Goal: Information Seeking & Learning: Learn about a topic

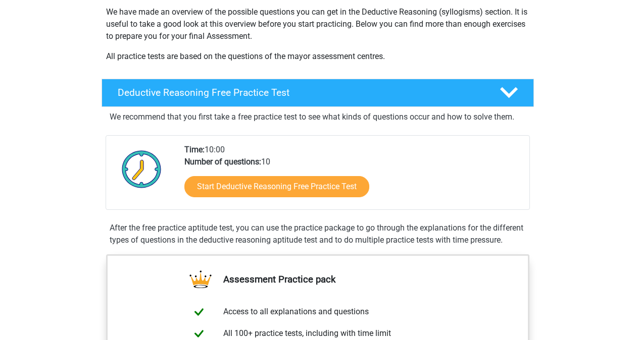
scroll to position [166, 0]
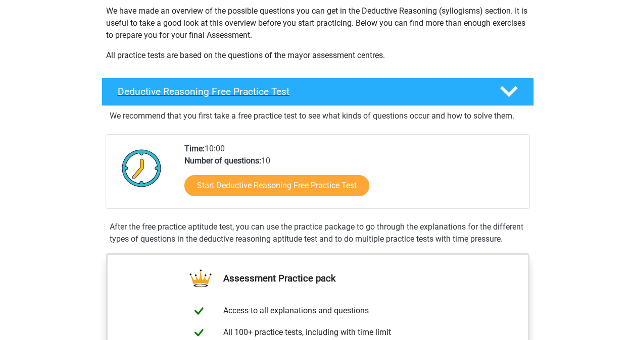
click at [518, 88] on div at bounding box center [507, 92] width 34 height 18
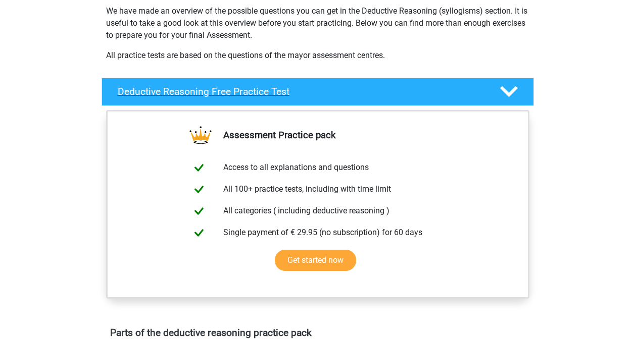
click at [516, 89] on icon at bounding box center [509, 92] width 18 height 18
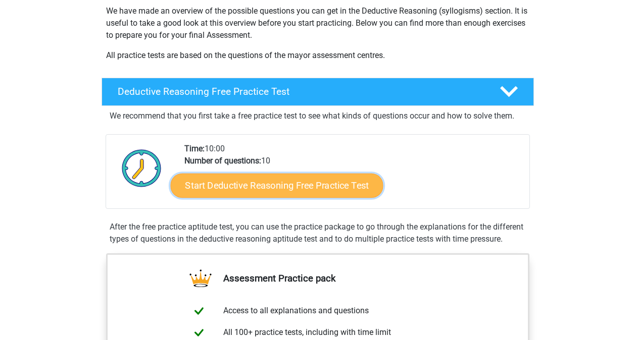
click at [315, 195] on link "Start Deductive Reasoning Free Practice Test" at bounding box center [276, 185] width 213 height 24
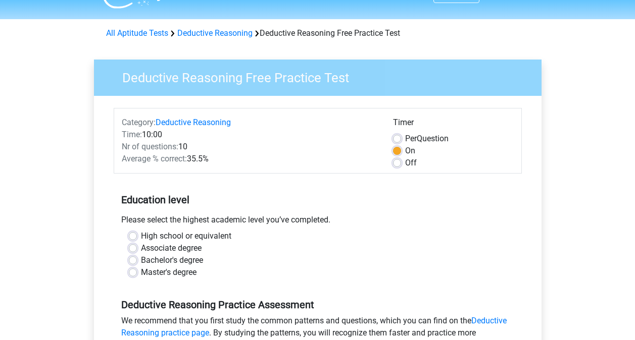
scroll to position [39, 0]
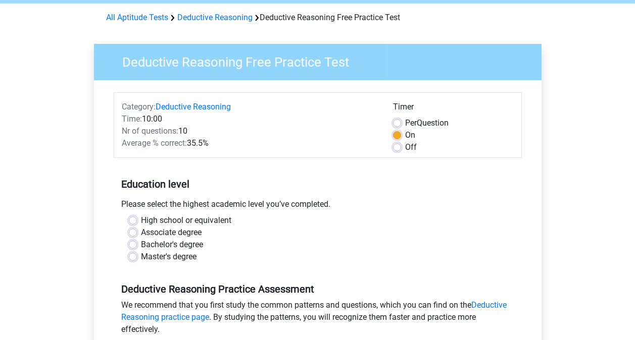
click at [141, 248] on label "Bachelor's degree" at bounding box center [172, 245] width 62 height 12
click at [135, 248] on input "Bachelor's degree" at bounding box center [133, 244] width 8 height 10
radio input "true"
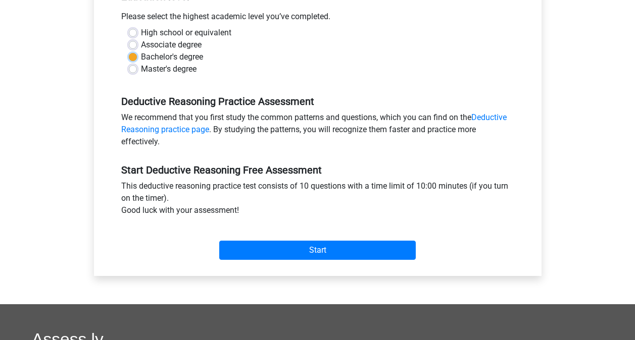
scroll to position [228, 0]
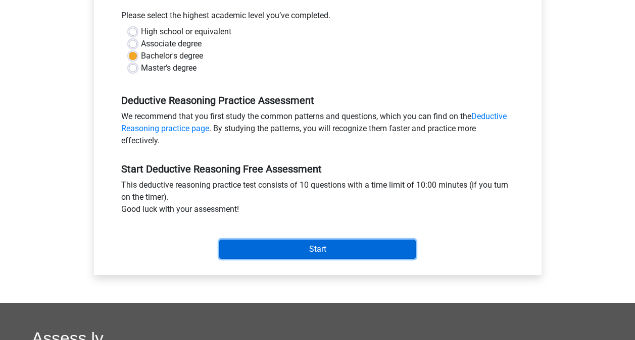
click at [322, 250] on input "Start" at bounding box center [317, 249] width 196 height 19
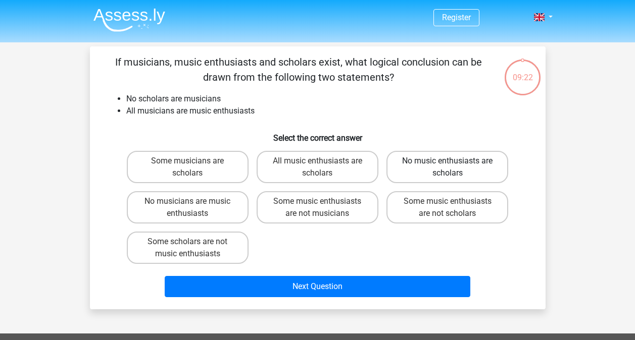
click at [443, 157] on label "No music enthusiasts are scholars" at bounding box center [447, 167] width 122 height 32
click at [447, 161] on input "No music enthusiasts are scholars" at bounding box center [450, 164] width 7 height 7
radio input "true"
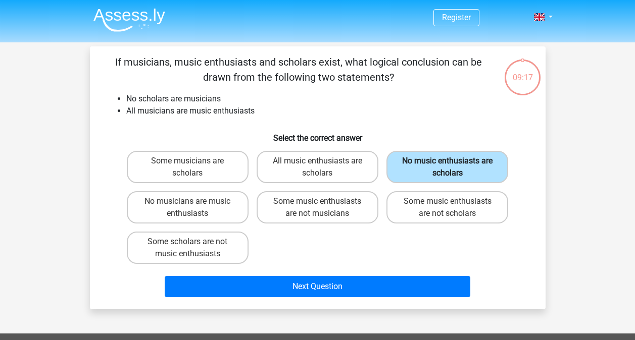
click at [441, 161] on label "No music enthusiasts are scholars" at bounding box center [447, 167] width 122 height 32
click at [447, 161] on input "No music enthusiasts are scholars" at bounding box center [450, 164] width 7 height 7
click at [447, 176] on label "No music enthusiasts are scholars" at bounding box center [447, 167] width 122 height 32
click at [447, 168] on input "No music enthusiasts are scholars" at bounding box center [450, 164] width 7 height 7
click at [436, 216] on label "Some music enthusiasts are not scholars" at bounding box center [447, 207] width 122 height 32
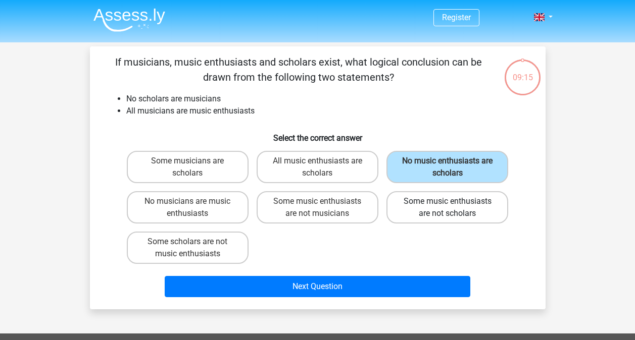
click at [447, 208] on input "Some music enthusiasts are not scholars" at bounding box center [450, 205] width 7 height 7
radio input "true"
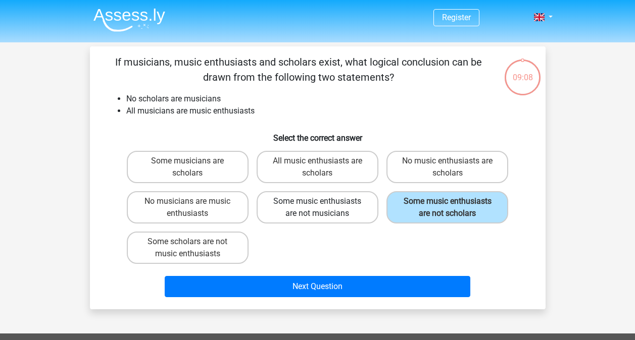
click at [302, 203] on label "Some music enthusiasts are not musicians" at bounding box center [318, 207] width 122 height 32
click at [317, 203] on input "Some music enthusiasts are not musicians" at bounding box center [320, 205] width 7 height 7
radio input "true"
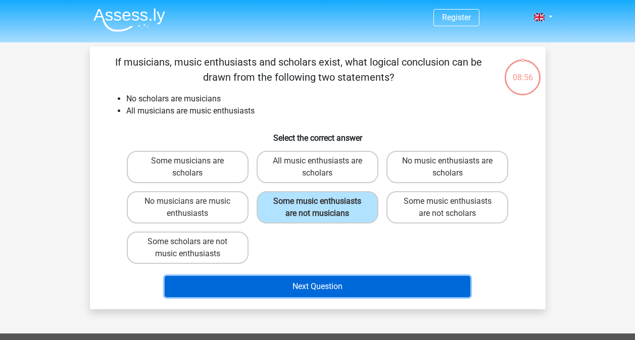
click at [320, 282] on button "Next Question" at bounding box center [318, 286] width 306 height 21
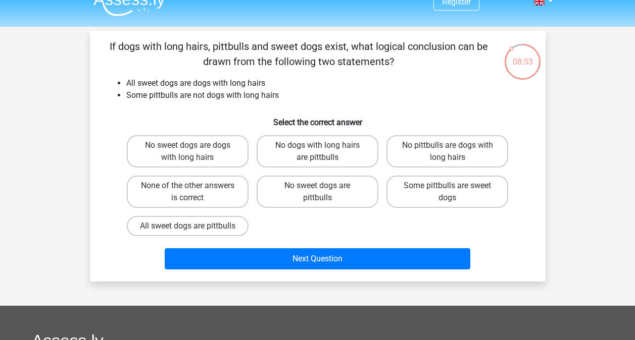
scroll to position [15, 0]
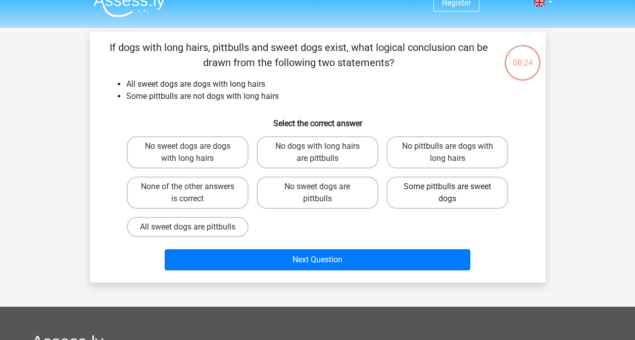
click at [432, 199] on label "Some pittbulls are sweet dogs" at bounding box center [447, 193] width 122 height 32
click at [447, 193] on input "Some pittbulls are sweet dogs" at bounding box center [450, 190] width 7 height 7
radio input "true"
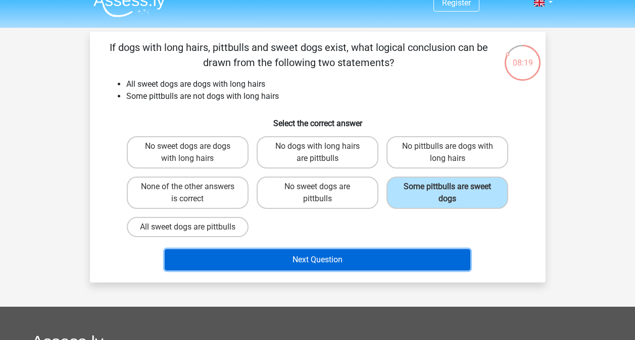
click at [323, 271] on button "Next Question" at bounding box center [318, 259] width 306 height 21
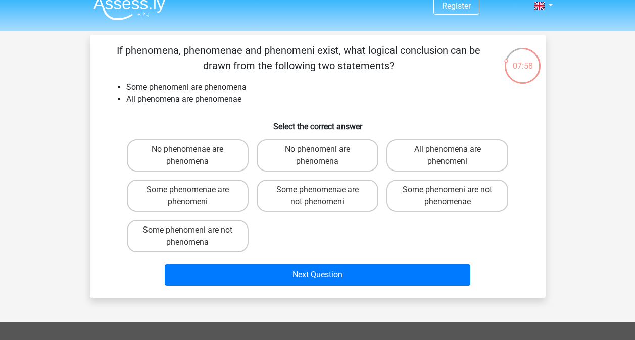
scroll to position [12, 0]
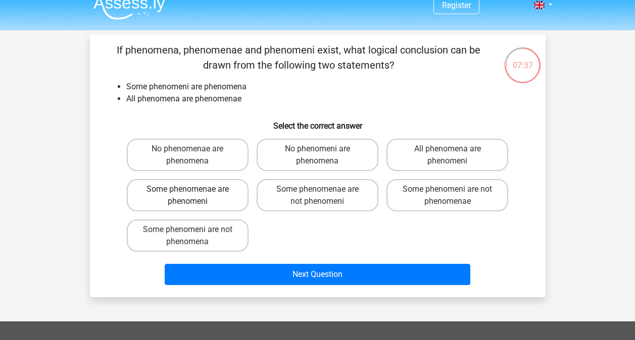
click at [233, 199] on label "Some phenomenae are phenomeni" at bounding box center [188, 195] width 122 height 32
click at [194, 196] on input "Some phenomenae are phenomeni" at bounding box center [190, 192] width 7 height 7
radio input "true"
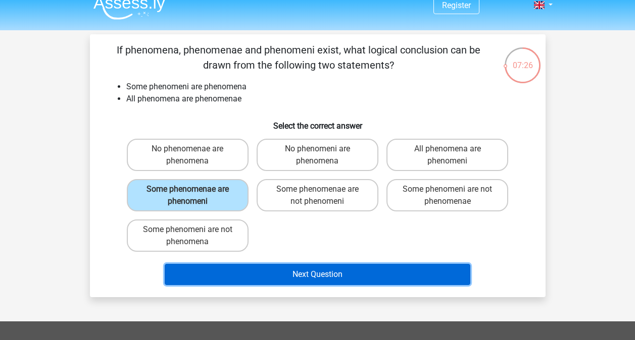
click at [337, 277] on button "Next Question" at bounding box center [318, 274] width 306 height 21
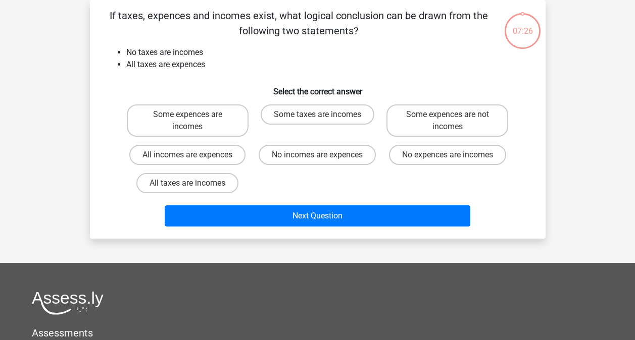
scroll to position [0, 0]
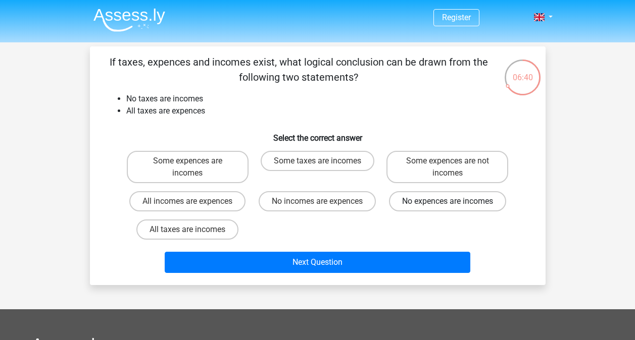
click at [414, 196] on label "No expences are incomes" at bounding box center [447, 201] width 117 height 20
click at [447, 202] on input "No expences are incomes" at bounding box center [450, 205] width 7 height 7
radio input "true"
click at [214, 180] on label "Some expences are incomes" at bounding box center [188, 167] width 122 height 32
click at [194, 168] on input "Some expences are incomes" at bounding box center [190, 164] width 7 height 7
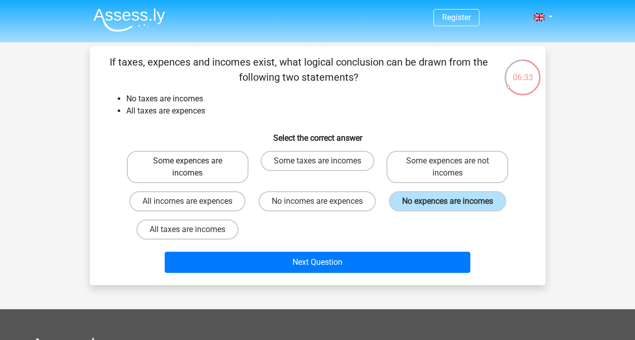
radio input "true"
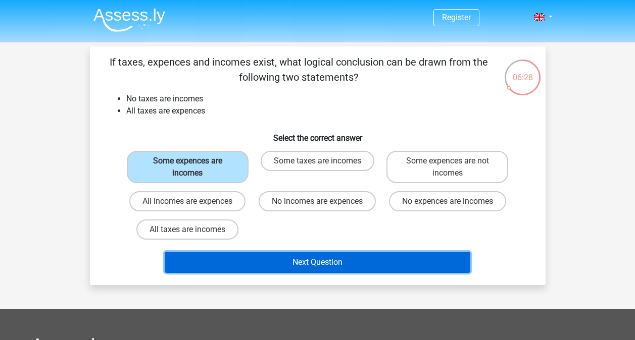
click at [313, 269] on button "Next Question" at bounding box center [318, 262] width 306 height 21
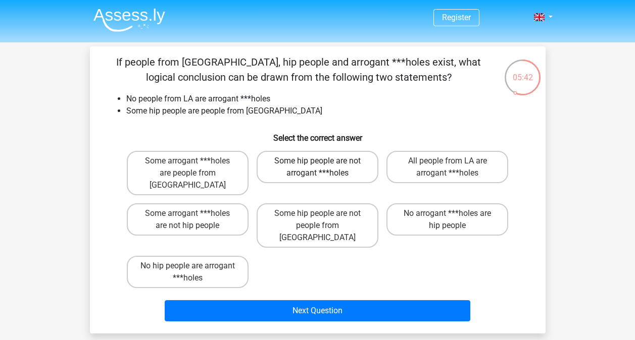
click at [331, 170] on label "Some hip people are not arrogant ***holes" at bounding box center [318, 167] width 122 height 32
click at [324, 168] on input "Some hip people are not arrogant ***holes" at bounding box center [320, 164] width 7 height 7
radio input "true"
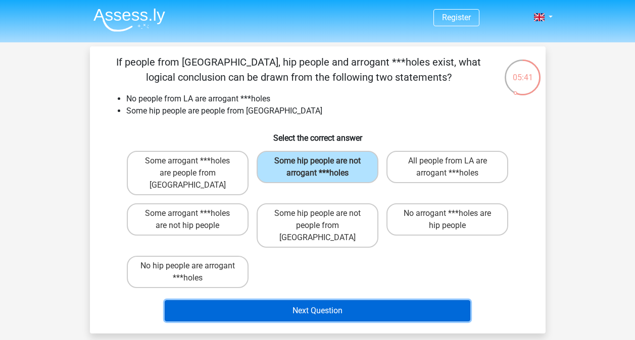
click at [325, 300] on button "Next Question" at bounding box center [318, 310] width 306 height 21
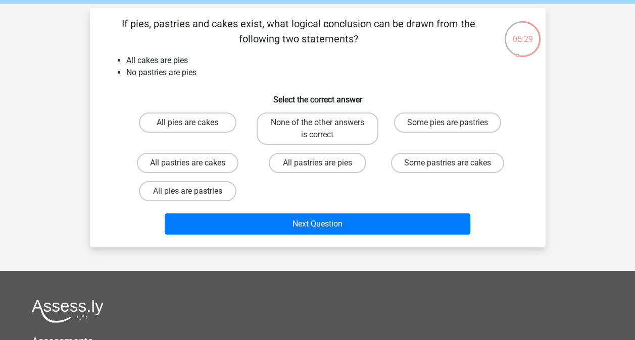
scroll to position [39, 0]
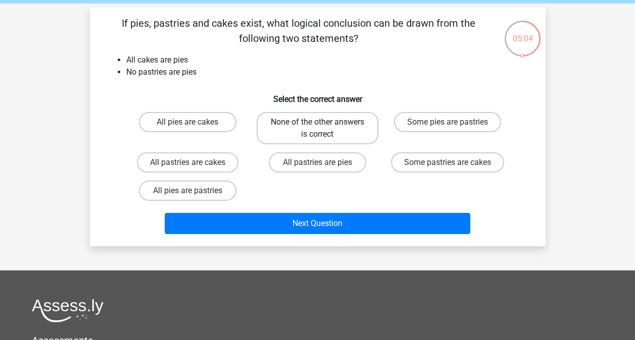
click at [348, 132] on label "None of the other answers is correct" at bounding box center [318, 128] width 122 height 32
click at [324, 129] on input "None of the other answers is correct" at bounding box center [320, 125] width 7 height 7
radio input "true"
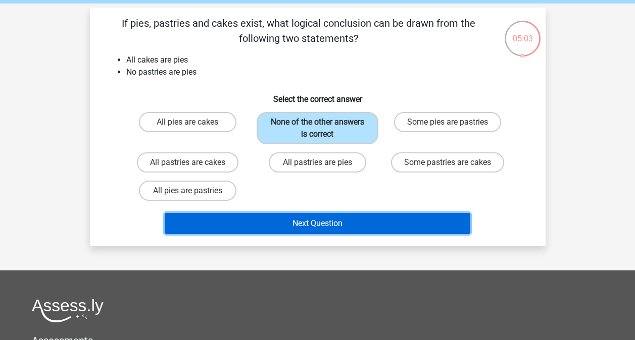
click at [346, 233] on button "Next Question" at bounding box center [318, 223] width 306 height 21
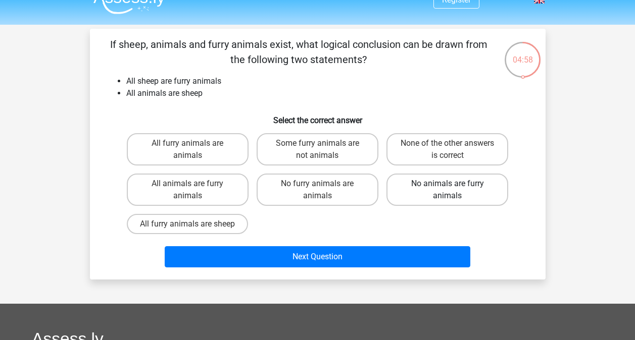
scroll to position [17, 0]
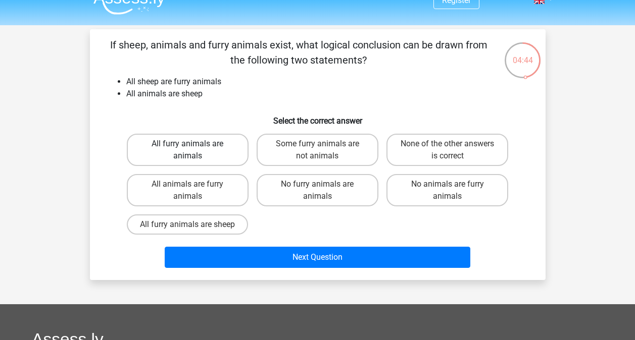
click at [205, 148] on label "All furry animals are animals" at bounding box center [188, 150] width 122 height 32
click at [194, 148] on input "All furry animals are animals" at bounding box center [190, 147] width 7 height 7
radio input "true"
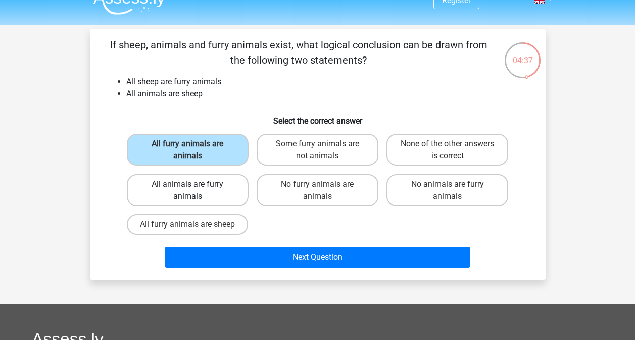
click at [195, 194] on label "All animals are furry animals" at bounding box center [188, 190] width 122 height 32
click at [194, 191] on input "All animals are furry animals" at bounding box center [190, 187] width 7 height 7
radio input "true"
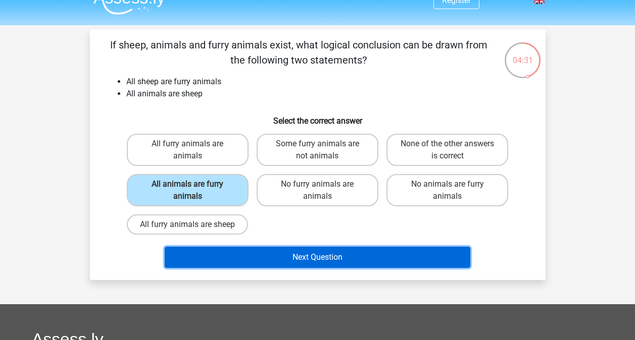
click at [340, 248] on button "Next Question" at bounding box center [318, 257] width 306 height 21
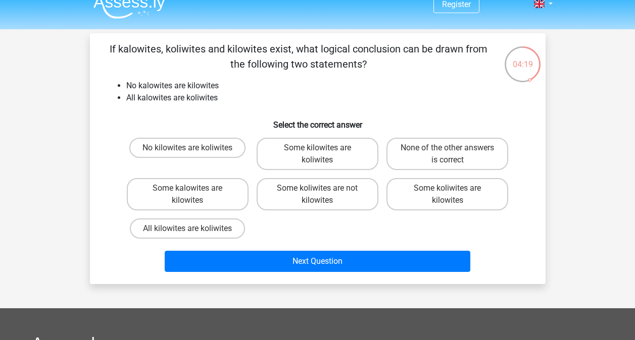
scroll to position [13, 0]
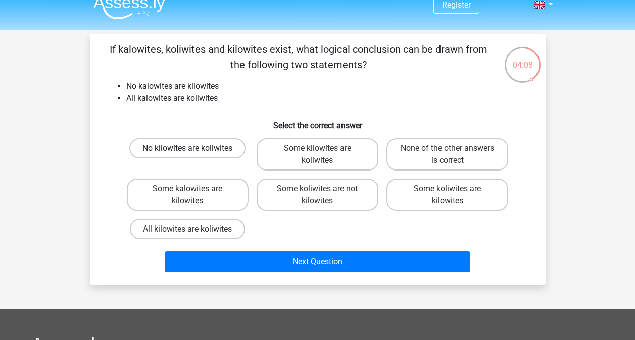
click at [211, 147] on label "No kilowites are koliwites" at bounding box center [187, 148] width 116 height 20
click at [194, 148] on input "No kilowites are koliwites" at bounding box center [190, 151] width 7 height 7
radio input "true"
click at [204, 197] on label "Some kalowites are kilowites" at bounding box center [188, 195] width 122 height 32
click at [194, 195] on input "Some kalowites are kilowites" at bounding box center [190, 192] width 7 height 7
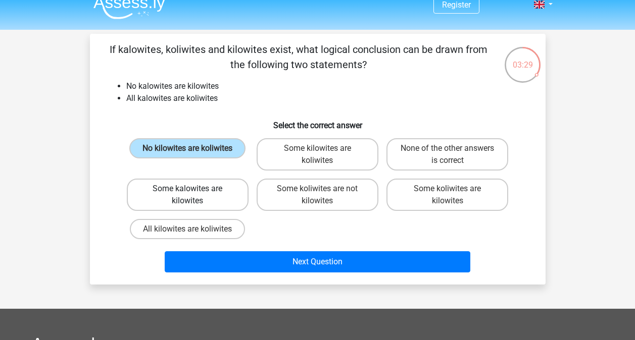
radio input "true"
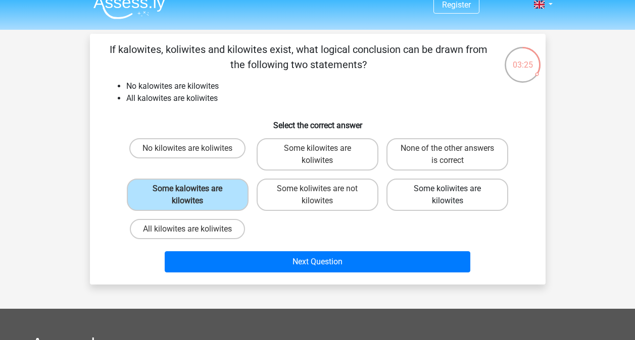
click at [441, 192] on label "Some koliwites are kilowites" at bounding box center [447, 195] width 122 height 32
click at [447, 192] on input "Some koliwites are kilowites" at bounding box center [450, 192] width 7 height 7
radio input "true"
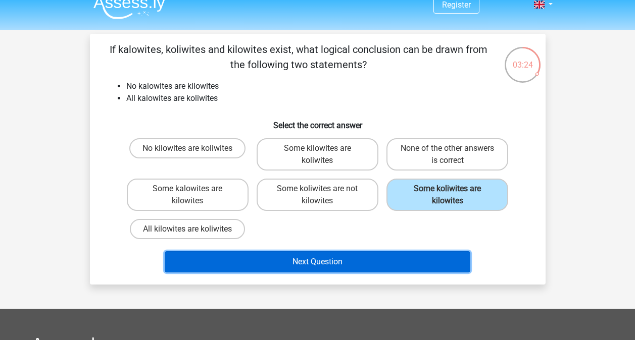
click at [325, 269] on button "Next Question" at bounding box center [318, 262] width 306 height 21
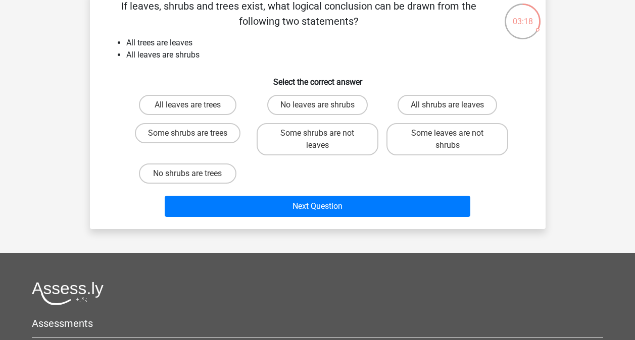
scroll to position [0, 0]
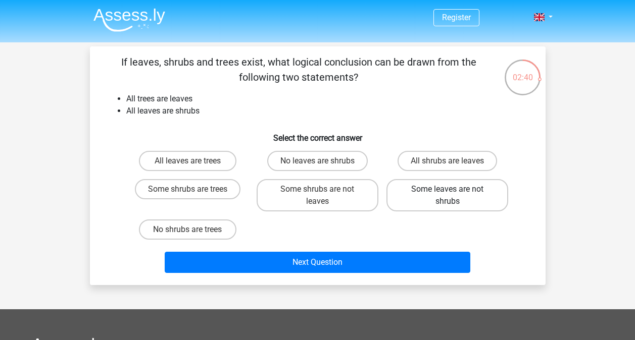
click at [473, 204] on label "Some leaves are not shrubs" at bounding box center [447, 195] width 122 height 32
click at [454, 196] on input "Some leaves are not shrubs" at bounding box center [450, 192] width 7 height 7
radio input "true"
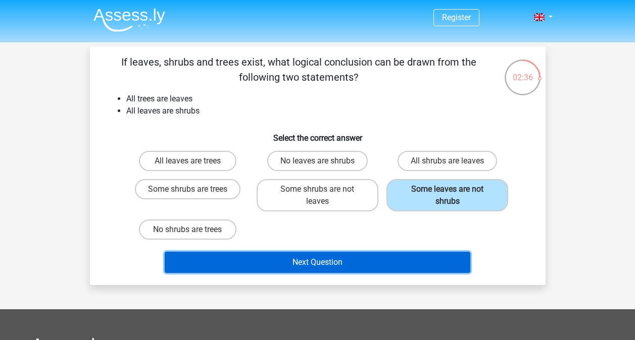
click at [348, 256] on button "Next Question" at bounding box center [318, 262] width 306 height 21
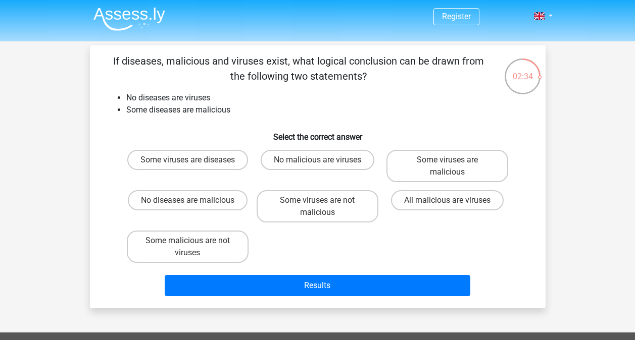
scroll to position [1, 0]
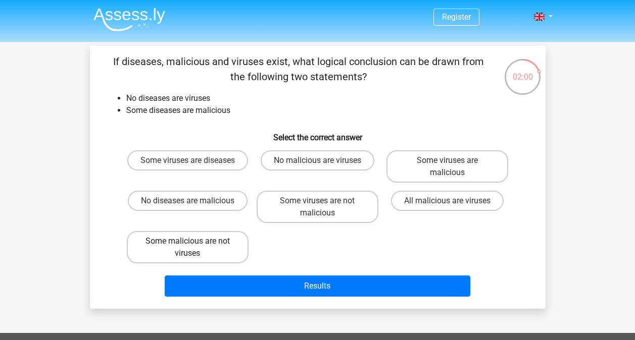
click at [213, 246] on label "Some malicious are not viruses" at bounding box center [188, 247] width 122 height 32
click at [194, 246] on input "Some malicious are not viruses" at bounding box center [190, 244] width 7 height 7
radio input "true"
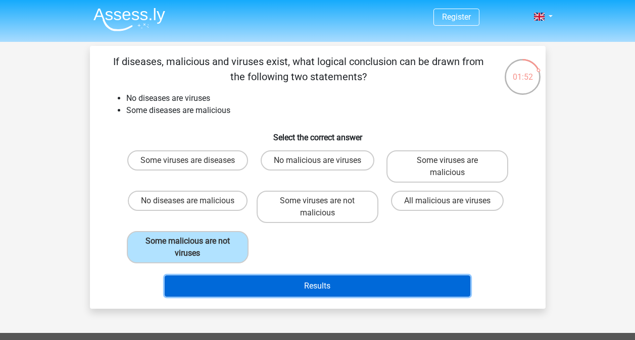
click at [316, 277] on button "Results" at bounding box center [318, 286] width 306 height 21
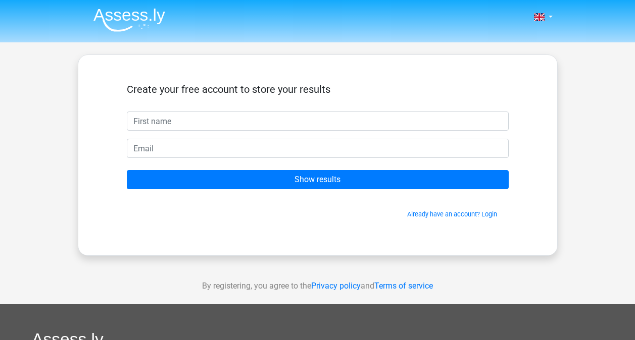
click at [274, 128] on input "text" at bounding box center [318, 121] width 382 height 19
click at [248, 122] on input "text" at bounding box center [318, 121] width 382 height 19
type input "Shirley"
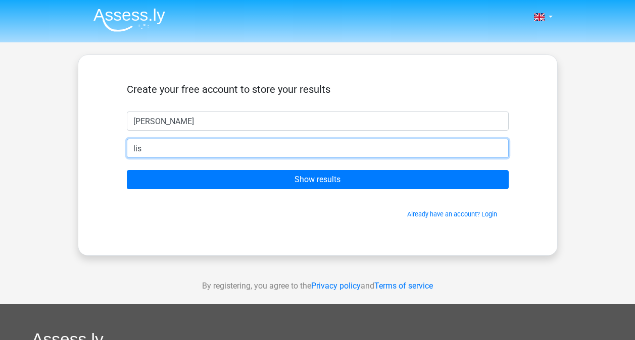
type input "lishirleycy@gmail.com"
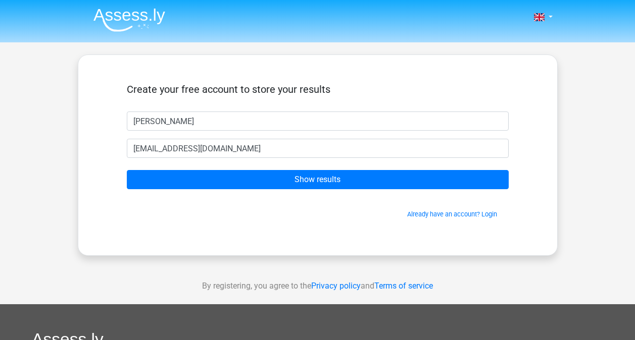
click at [311, 190] on form "Create your free account to store your results Shirley lishirleycy@gmail.com Sh…" at bounding box center [318, 151] width 382 height 136
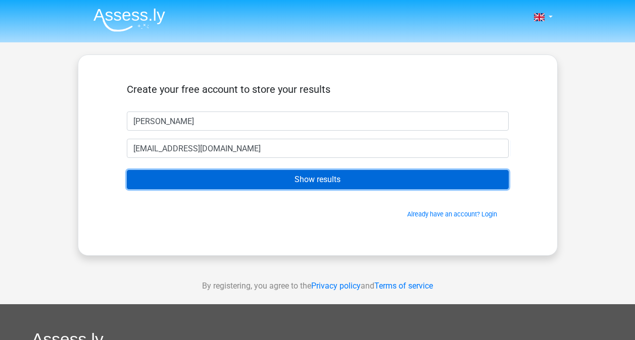
click at [311, 184] on input "Show results" at bounding box center [318, 179] width 382 height 19
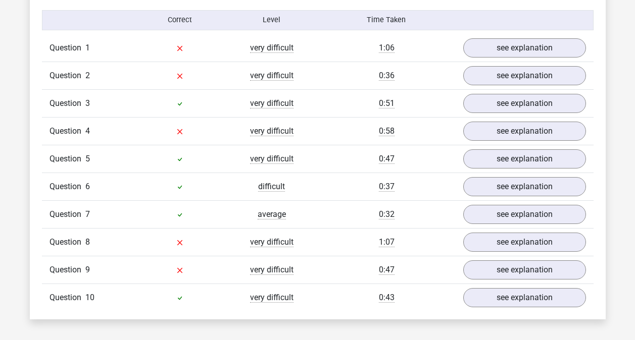
scroll to position [816, 0]
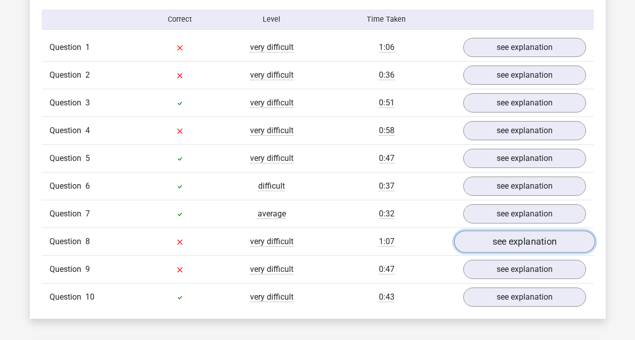
click at [503, 247] on link "see explanation" at bounding box center [524, 242] width 141 height 22
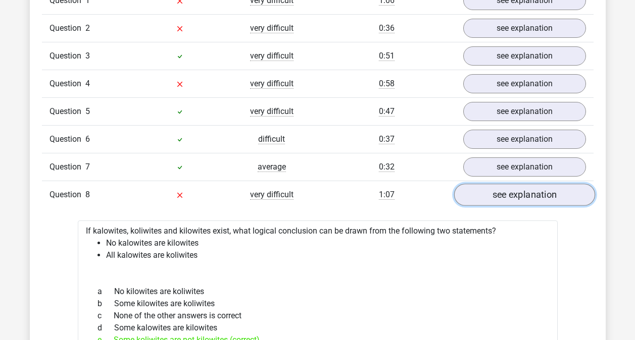
scroll to position [862, 0]
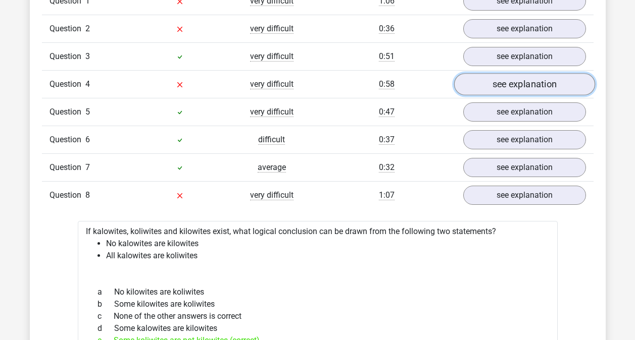
click at [533, 81] on link "see explanation" at bounding box center [524, 84] width 141 height 22
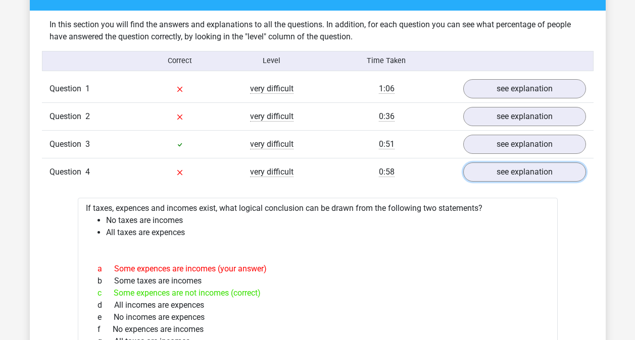
scroll to position [715, 0]
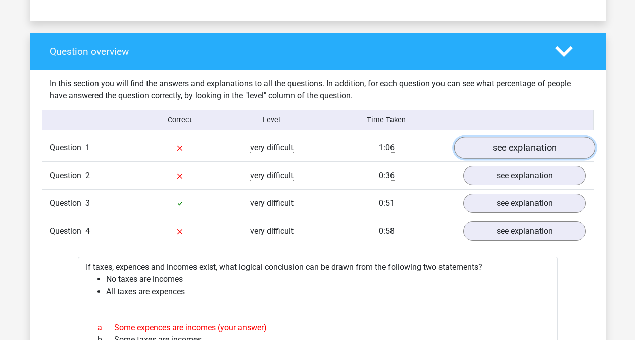
click at [517, 144] on link "see explanation" at bounding box center [524, 148] width 141 height 22
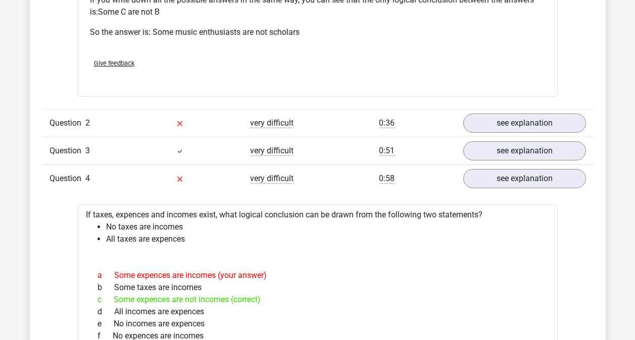
scroll to position [1182, 0]
click at [536, 123] on link "see explanation" at bounding box center [524, 123] width 141 height 22
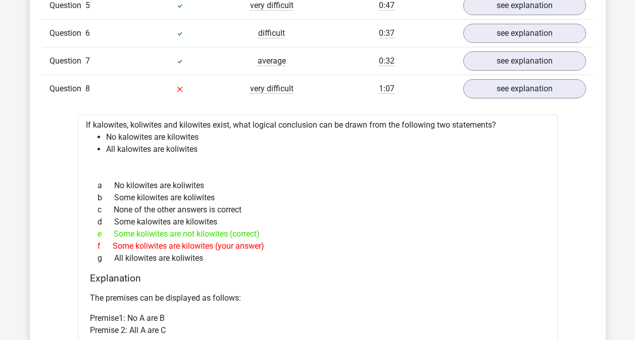
scroll to position [2188, 0]
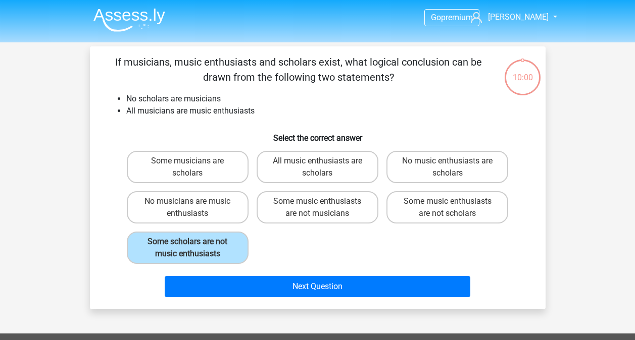
scroll to position [1, 0]
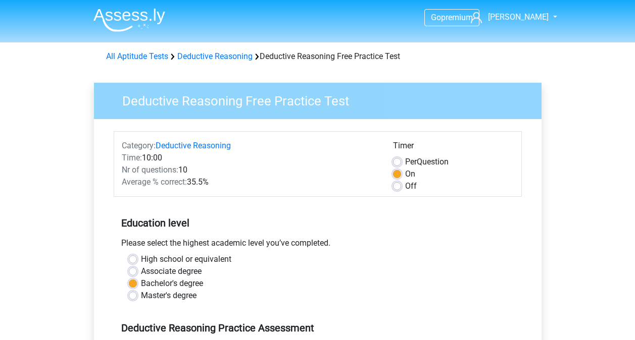
scroll to position [228, 0]
